Goal: Task Accomplishment & Management: Manage account settings

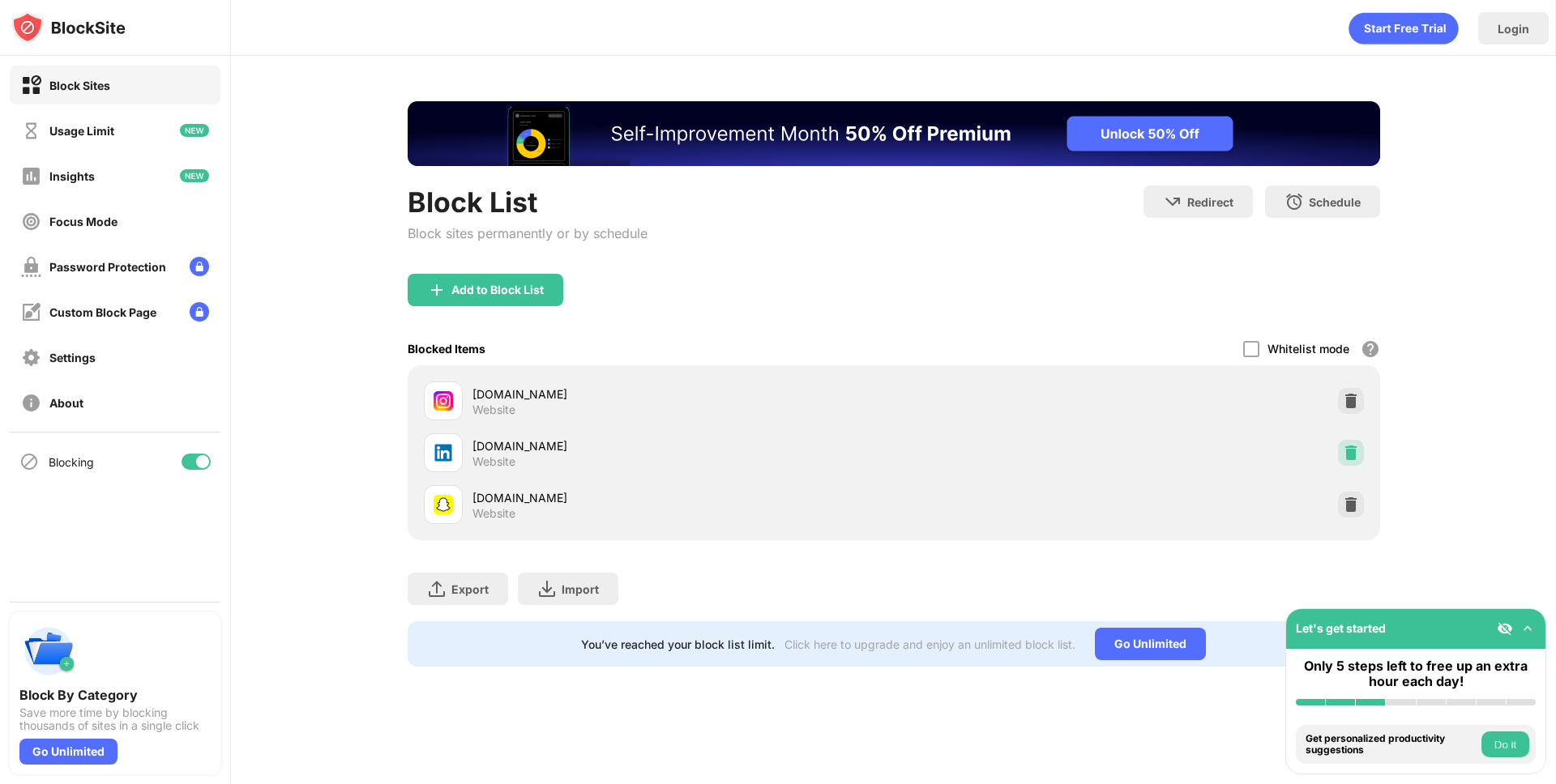
click at [1349, 450] on img at bounding box center [1350, 452] width 16 height 16
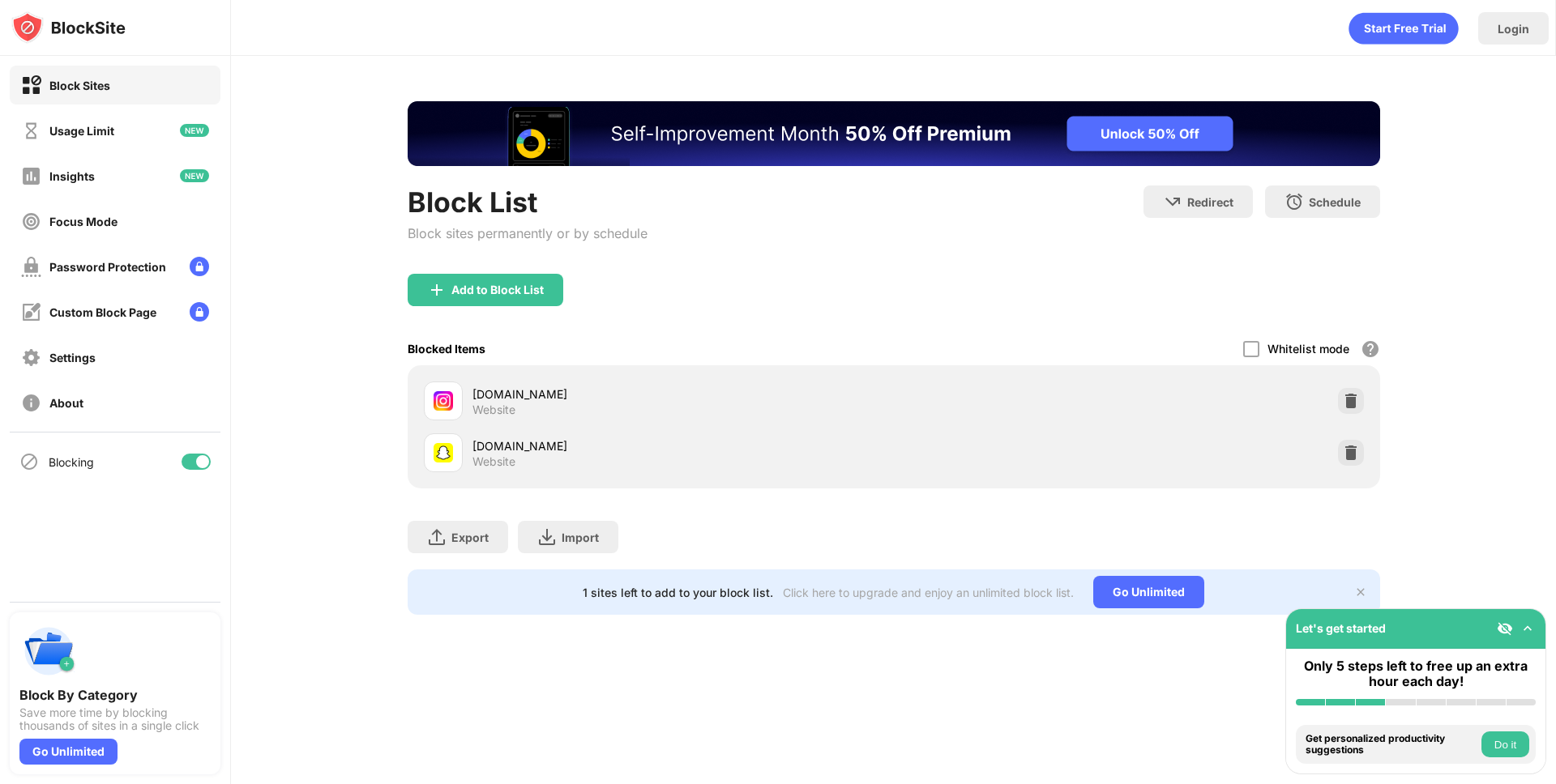
click at [1350, 452] on img at bounding box center [1350, 452] width 16 height 16
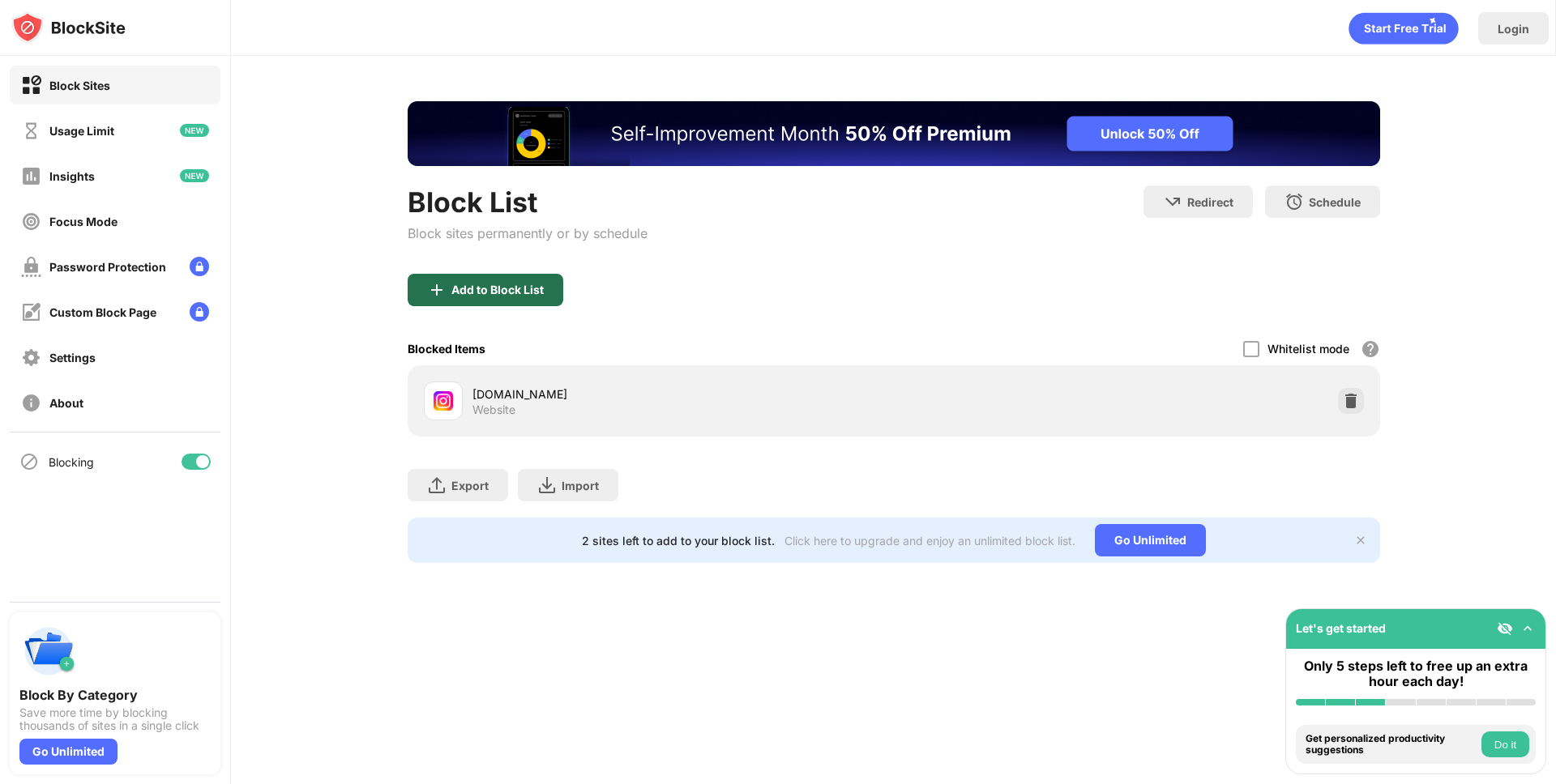
click at [503, 288] on div "Add to Block List" at bounding box center [498, 290] width 92 height 13
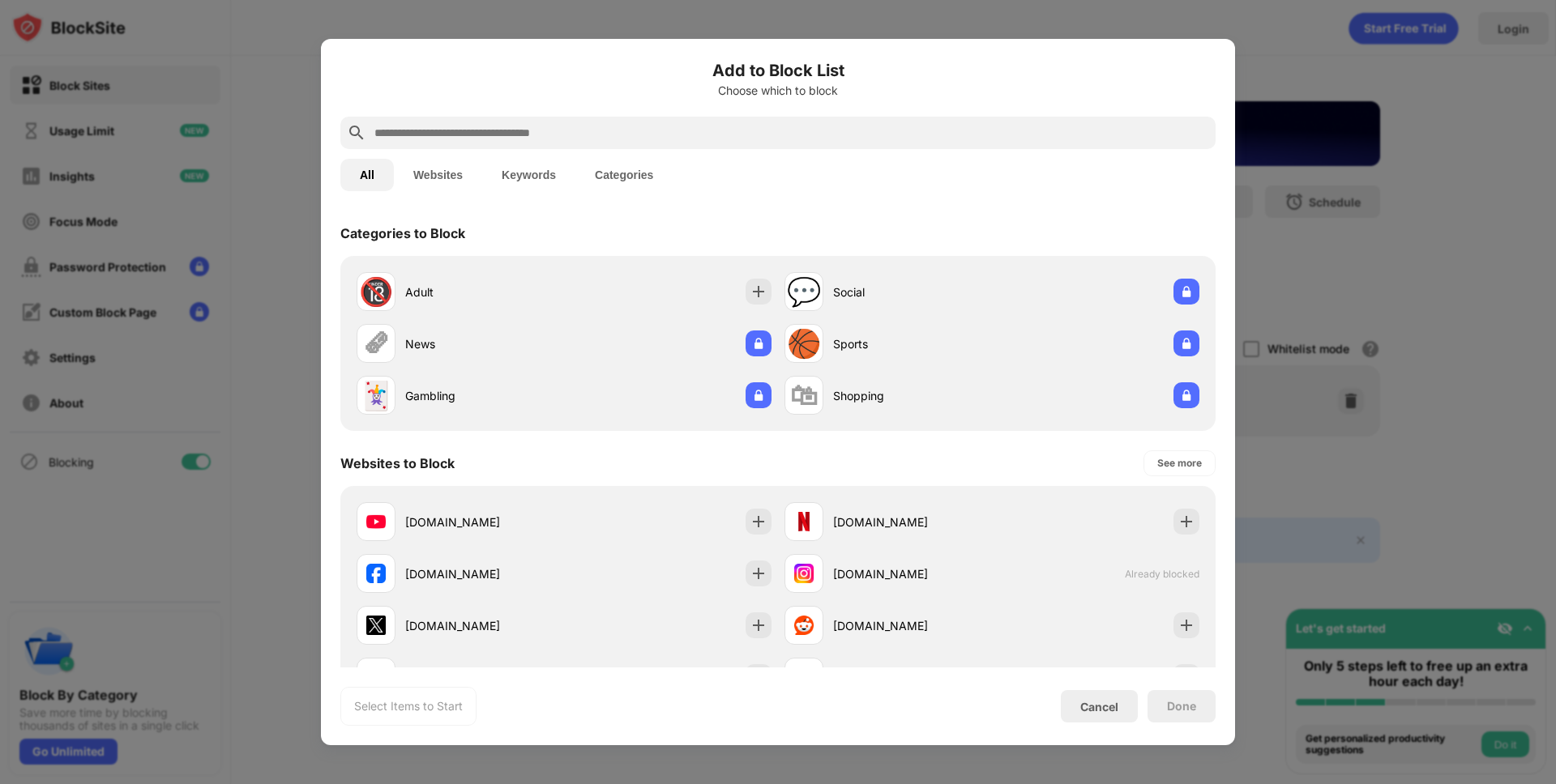
click at [793, 127] on input "text" at bounding box center [791, 133] width 837 height 20
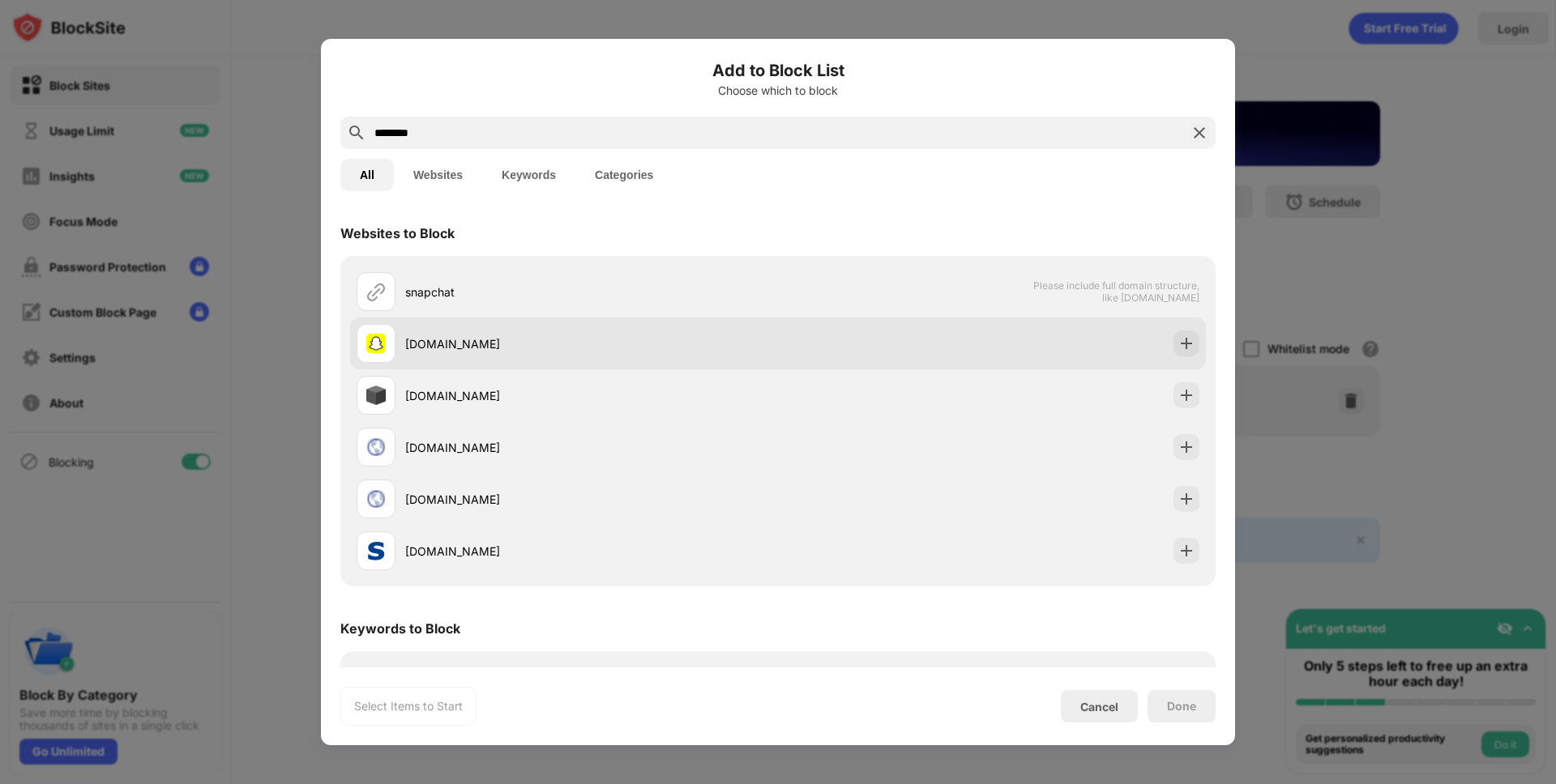
type input "********"
click at [1183, 335] on img at bounding box center [1186, 343] width 16 height 16
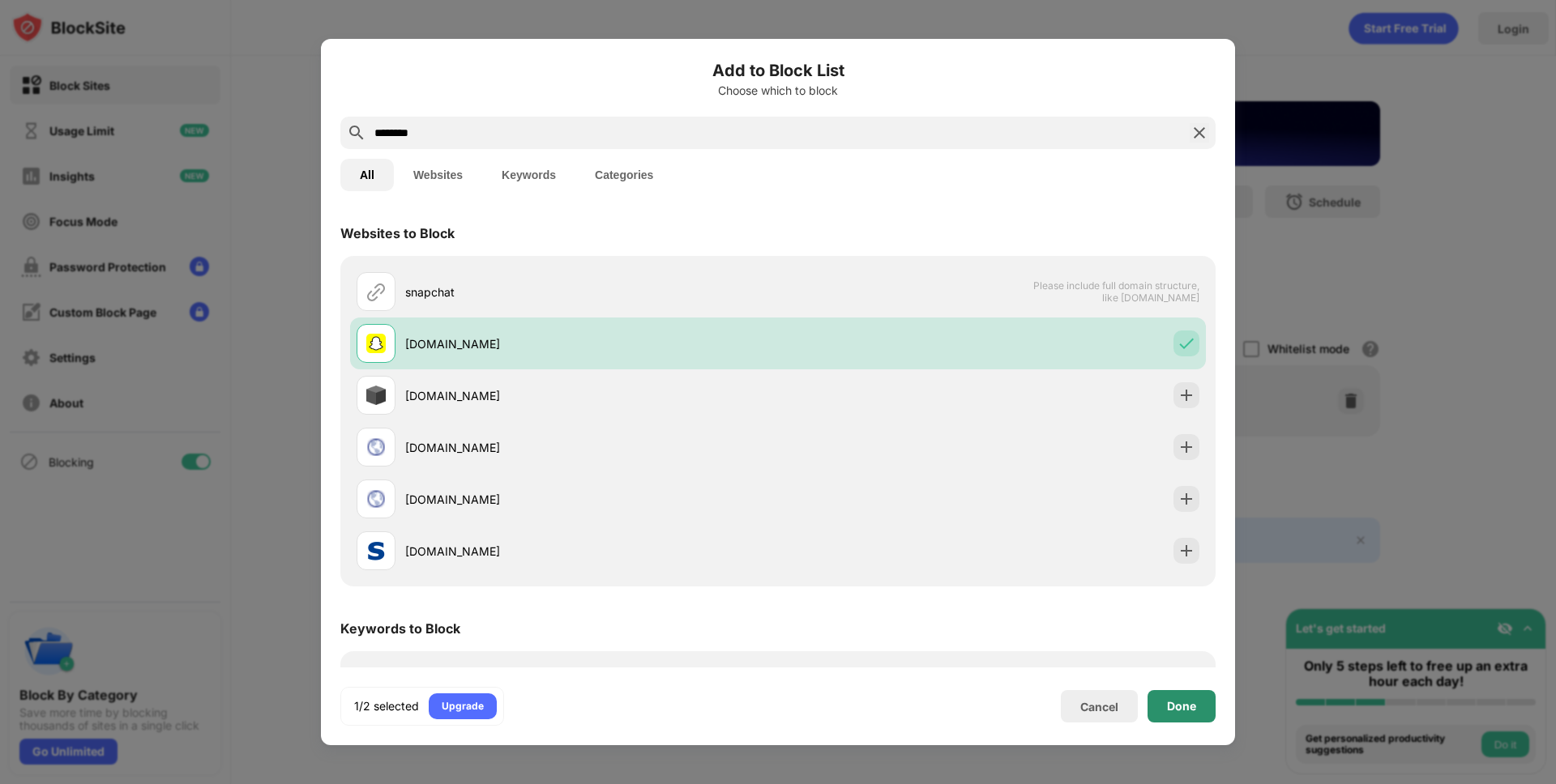
click at [1183, 700] on div "Done" at bounding box center [1181, 707] width 29 height 13
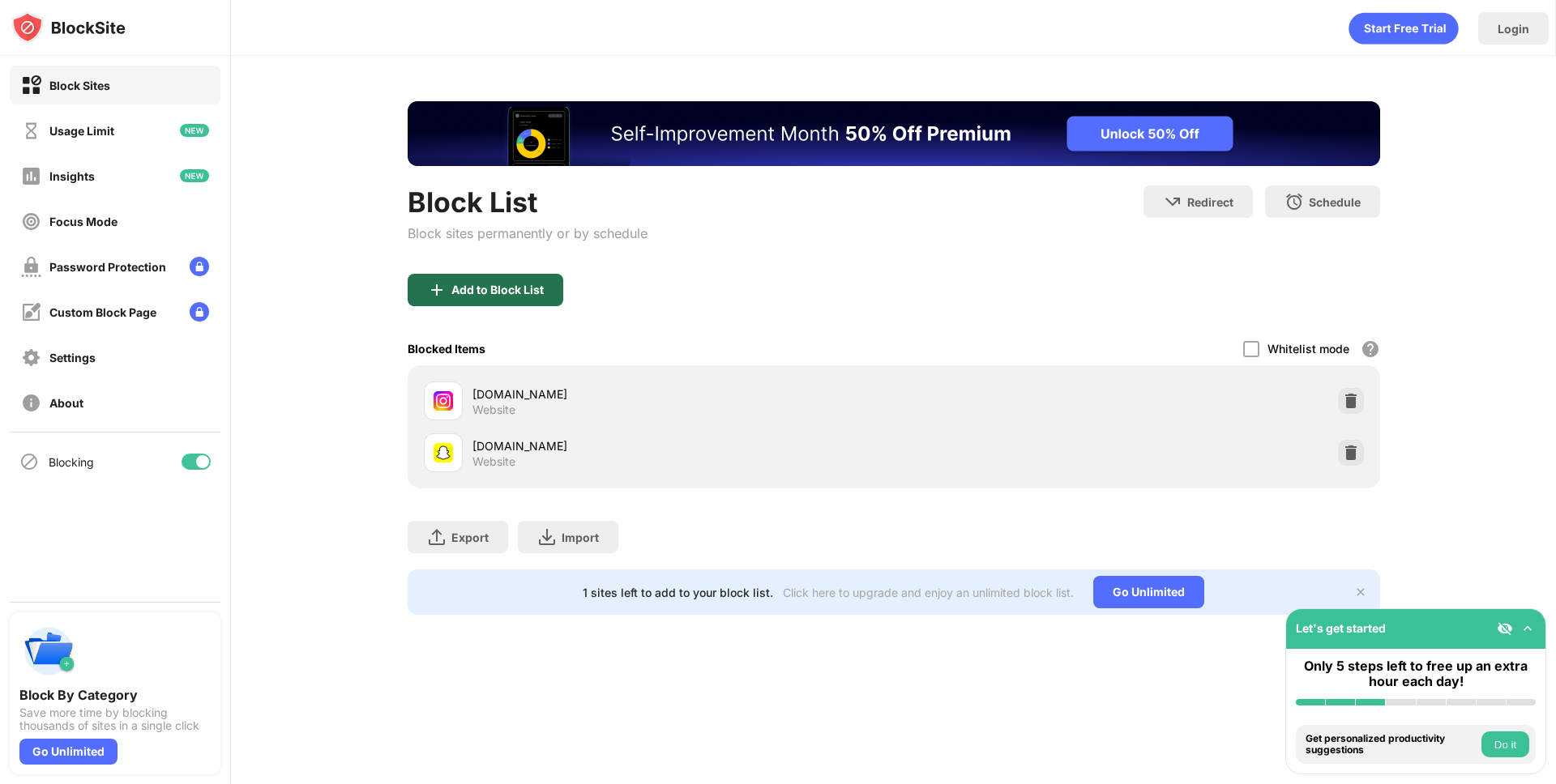
click at [508, 279] on div "Add to Block List" at bounding box center [485, 290] width 156 height 32
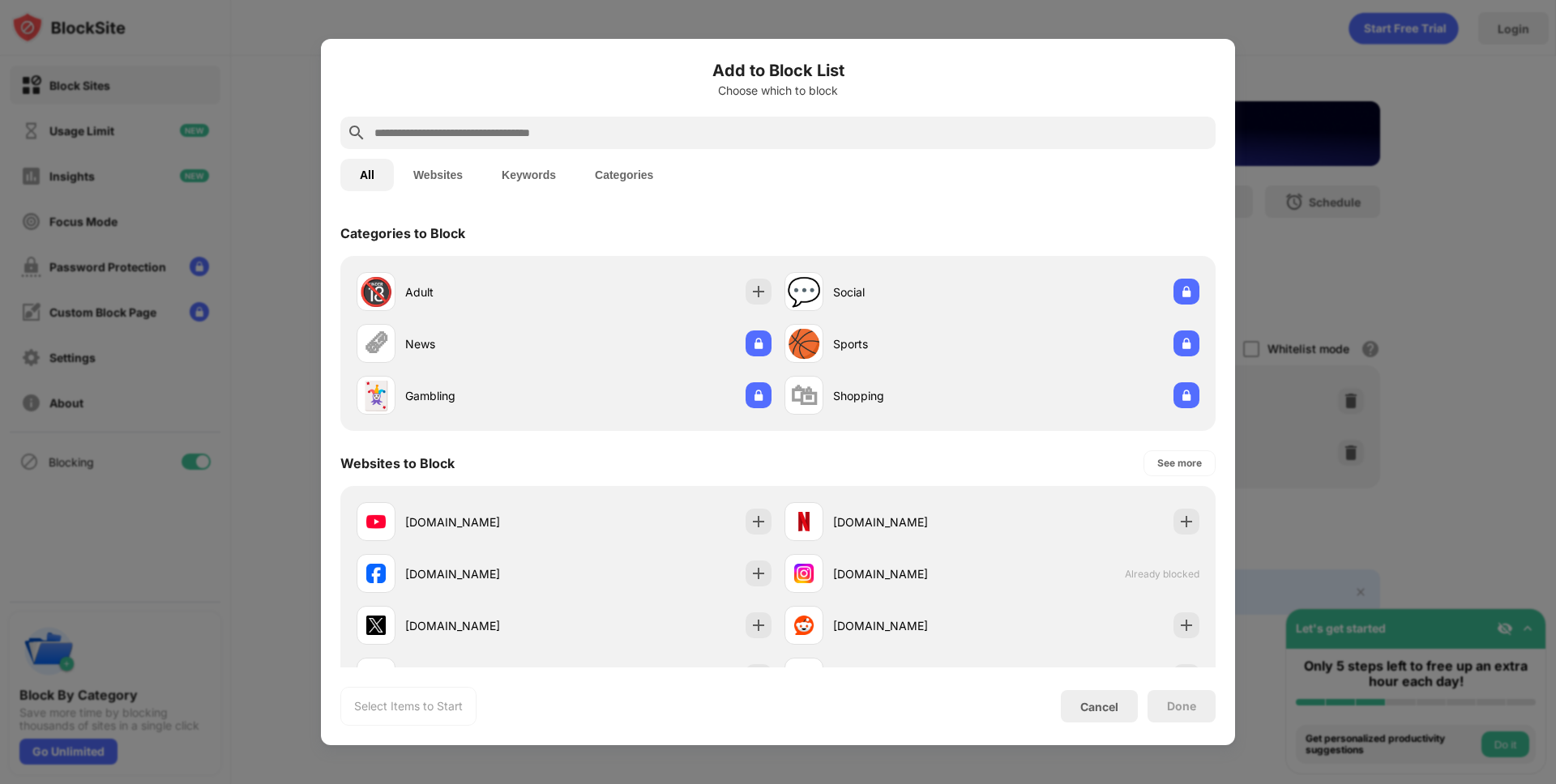
click at [561, 134] on input "text" at bounding box center [791, 133] width 837 height 20
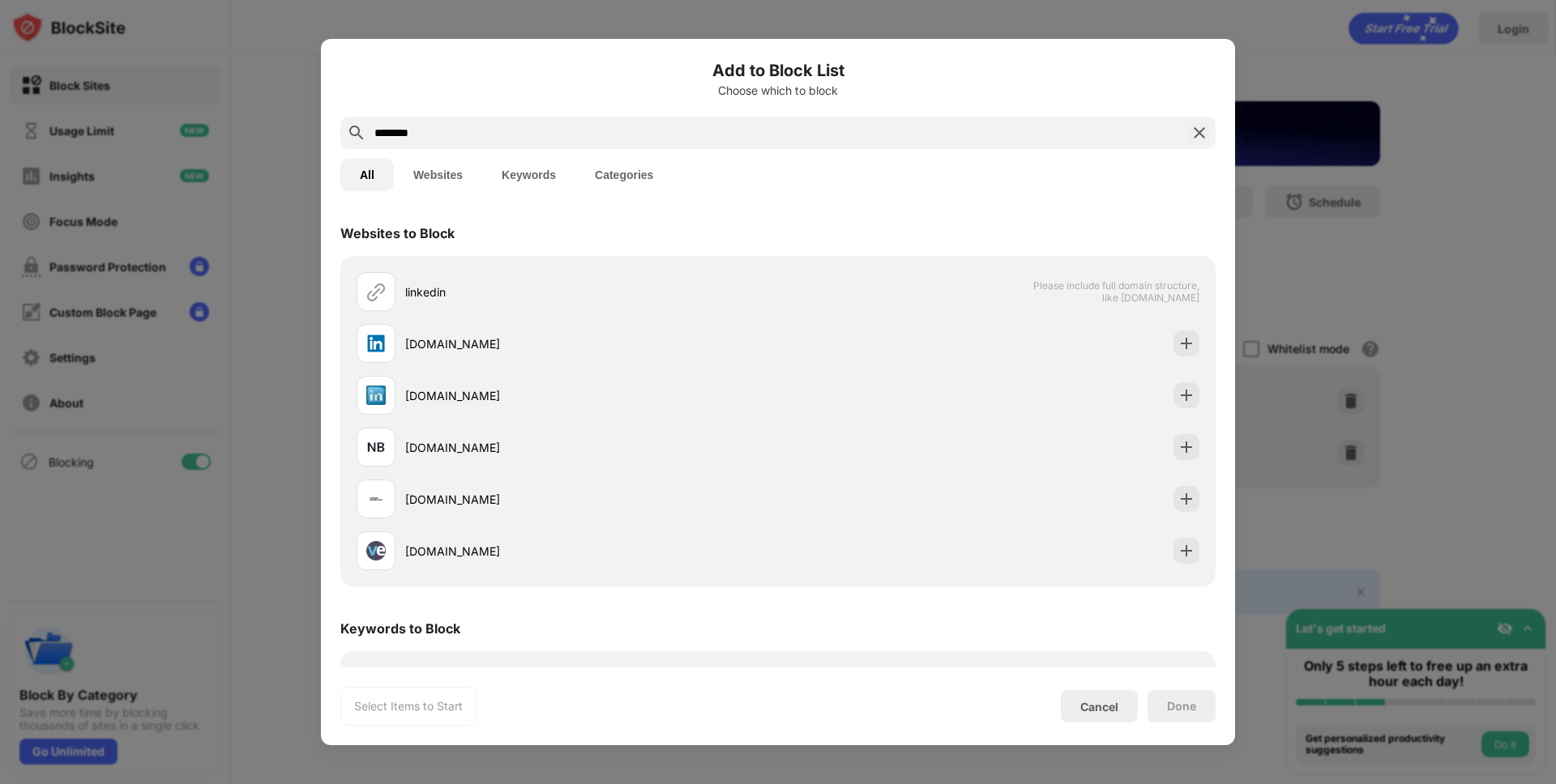
type input "********"
click at [1206, 345] on div "linkedin Please include full domain structure, like [DOMAIN_NAME] [DOMAIN_NAME]…" at bounding box center [778, 421] width 875 height 331
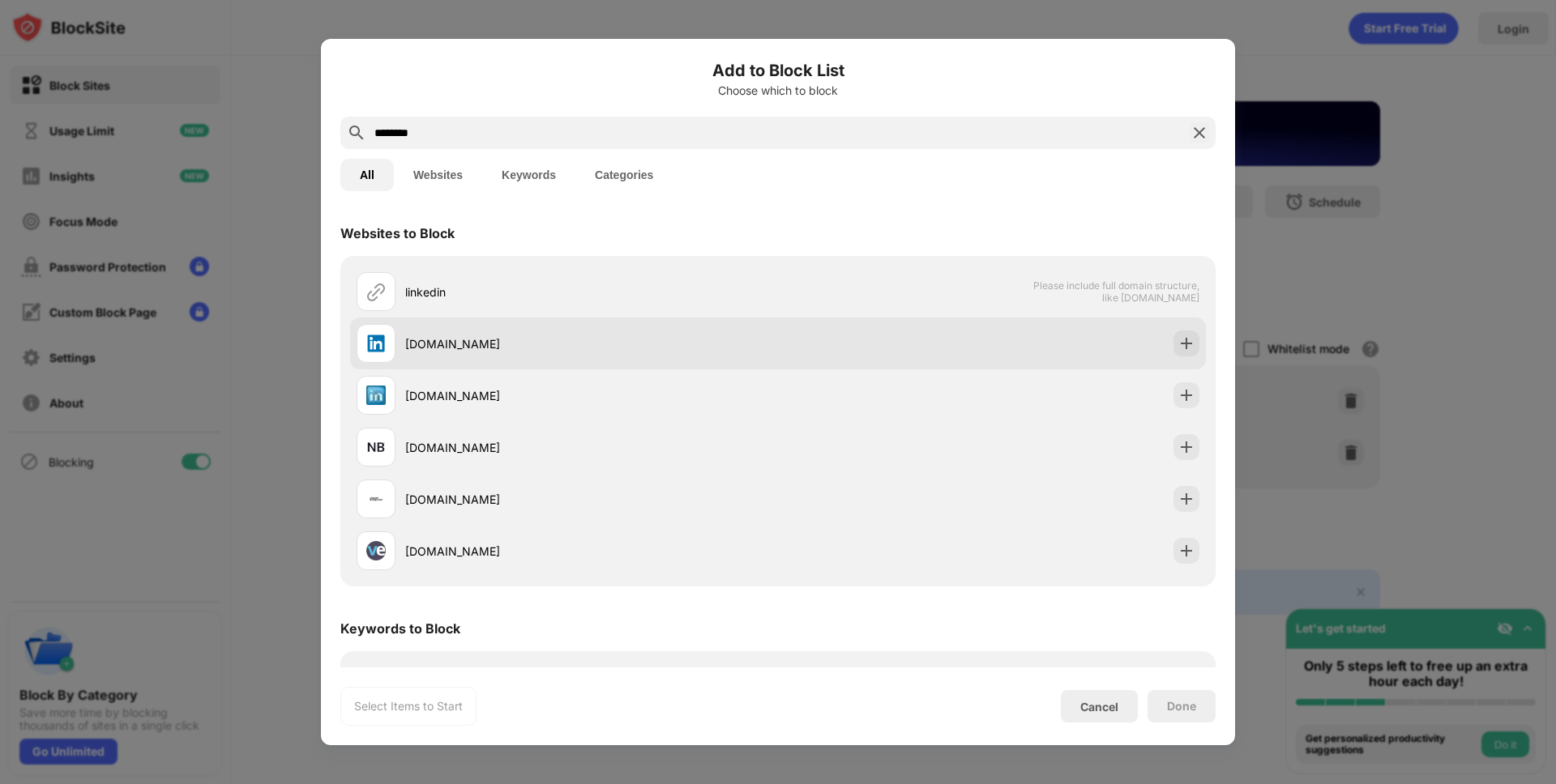
click at [1190, 345] on img at bounding box center [1186, 343] width 16 height 16
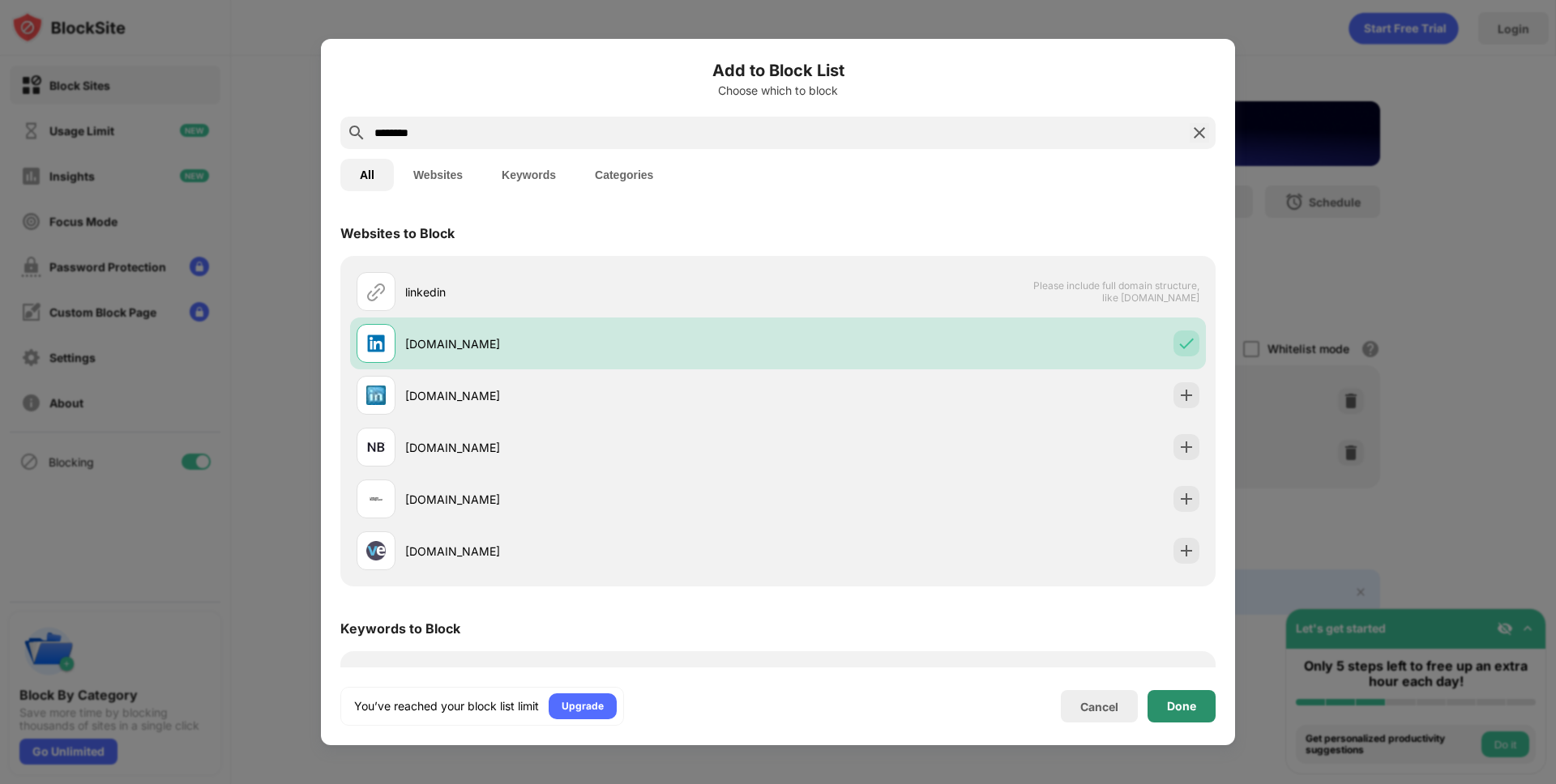
click at [1194, 710] on div "Done" at bounding box center [1181, 707] width 29 height 13
